Goal: Check status

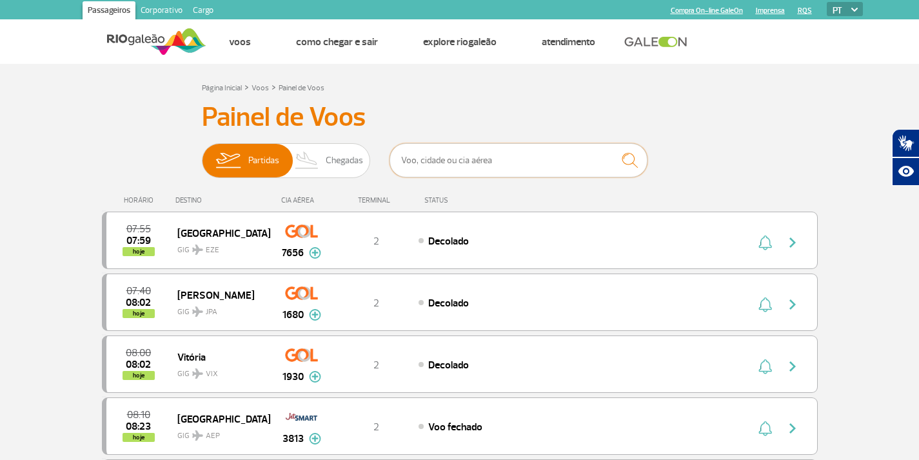
click at [435, 160] on input "text" at bounding box center [519, 160] width 258 height 34
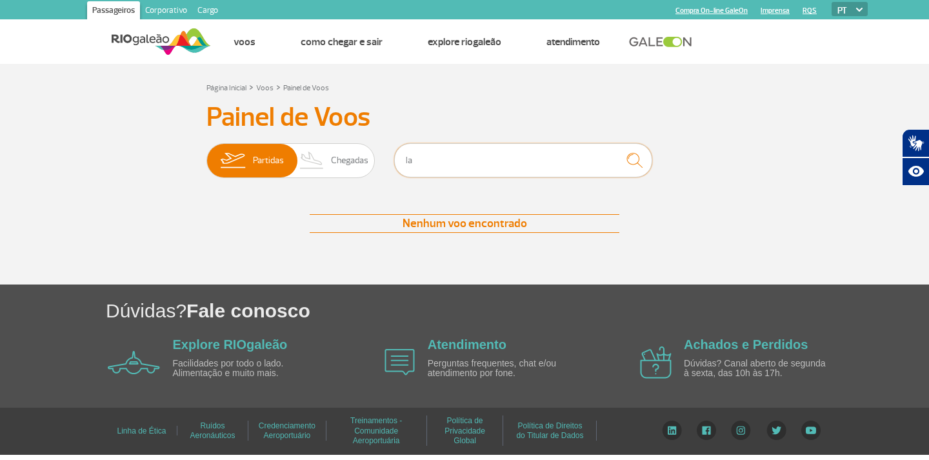
type input "l"
click at [357, 160] on span "Chegadas" at bounding box center [349, 161] width 37 height 34
click at [206, 154] on input "Partidas Chegadas" at bounding box center [206, 154] width 0 height 0
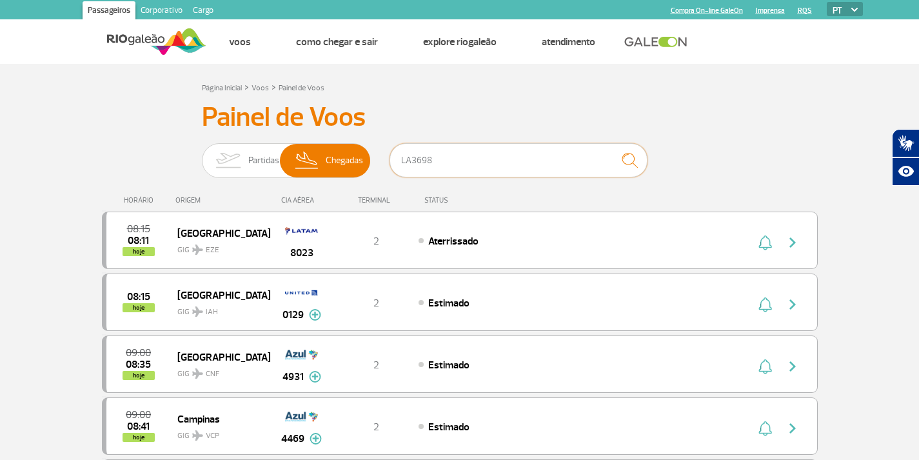
click at [463, 161] on input "LA3698" at bounding box center [519, 160] width 258 height 34
click at [628, 161] on img "submit" at bounding box center [630, 160] width 28 height 26
click at [524, 157] on input "LA3698" at bounding box center [519, 160] width 258 height 34
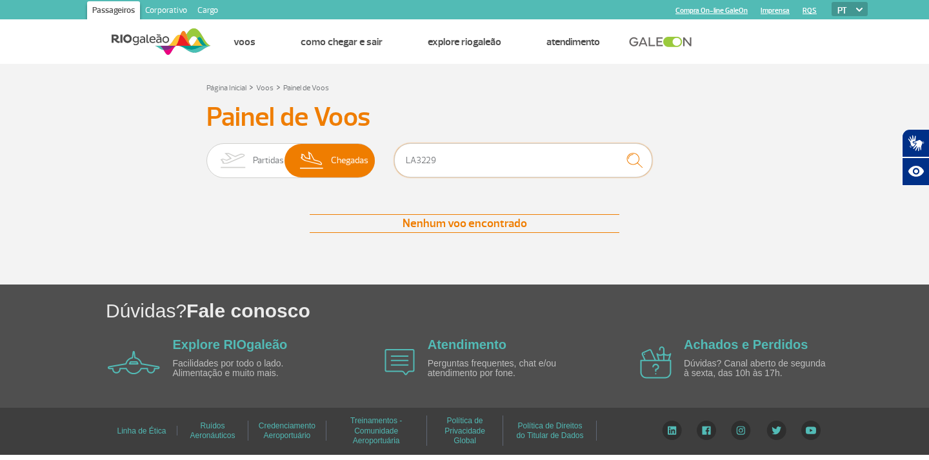
type input "LA3229"
click at [259, 157] on span "Partidas" at bounding box center [268, 161] width 31 height 34
click at [206, 154] on input "Partidas Chegadas" at bounding box center [206, 154] width 0 height 0
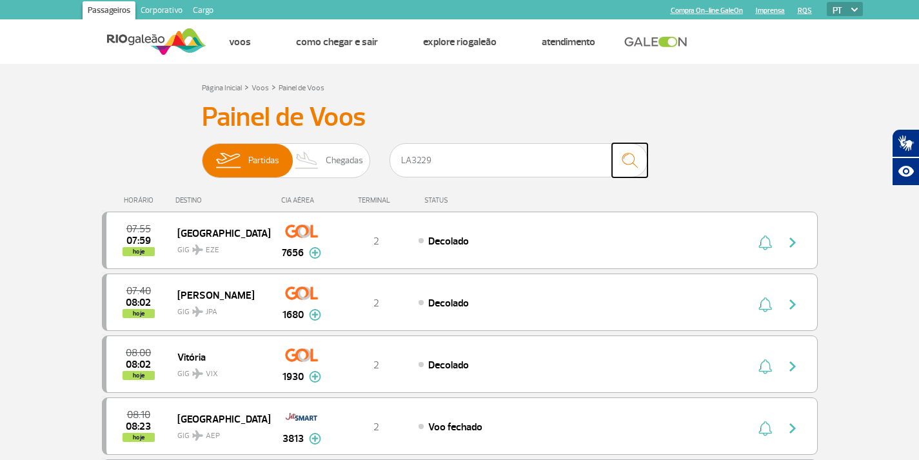
click at [628, 159] on img "submit" at bounding box center [630, 160] width 28 height 26
click at [352, 163] on span "Chegadas" at bounding box center [344, 161] width 37 height 34
click at [202, 154] on input "Partidas Chegadas" at bounding box center [202, 154] width 0 height 0
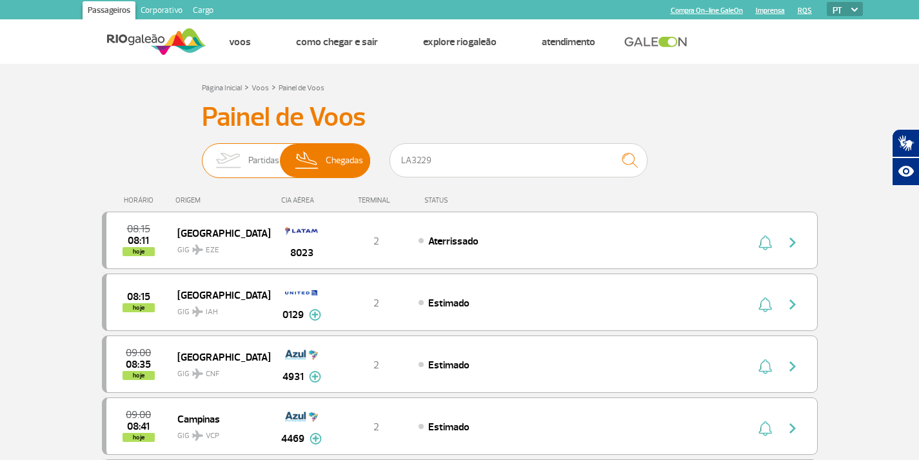
click at [264, 163] on span "Partidas" at bounding box center [263, 161] width 31 height 34
click at [202, 154] on input "Partidas Chegadas" at bounding box center [202, 154] width 0 height 0
